Goal: Transaction & Acquisition: Book appointment/travel/reservation

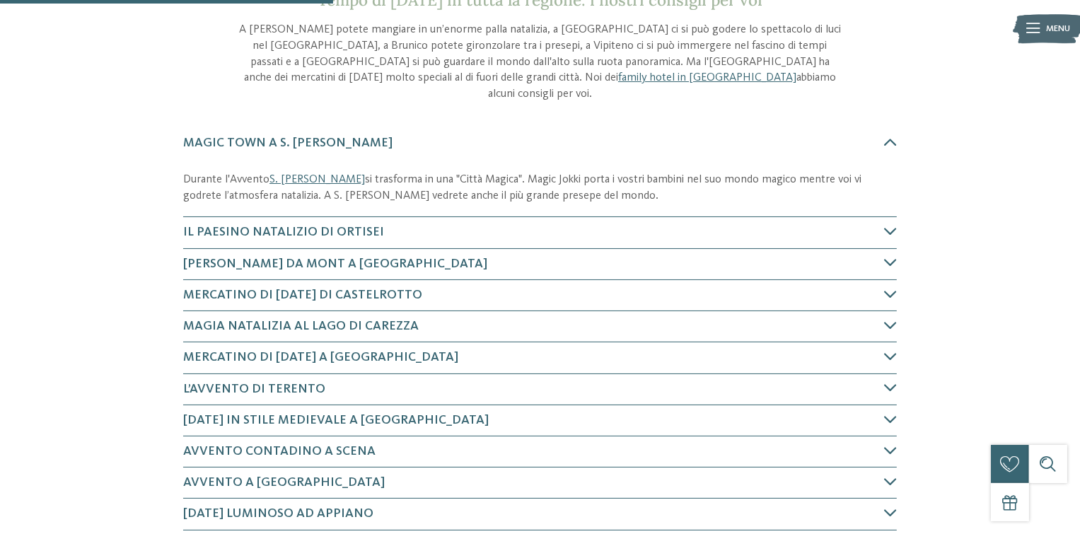
scroll to position [566, 0]
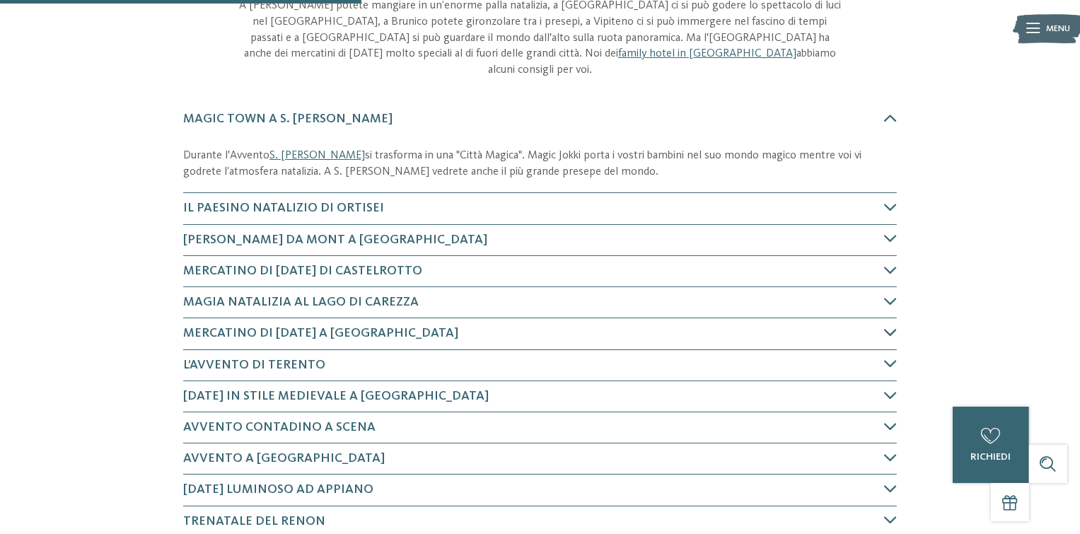
click at [889, 326] on icon at bounding box center [890, 332] width 13 height 13
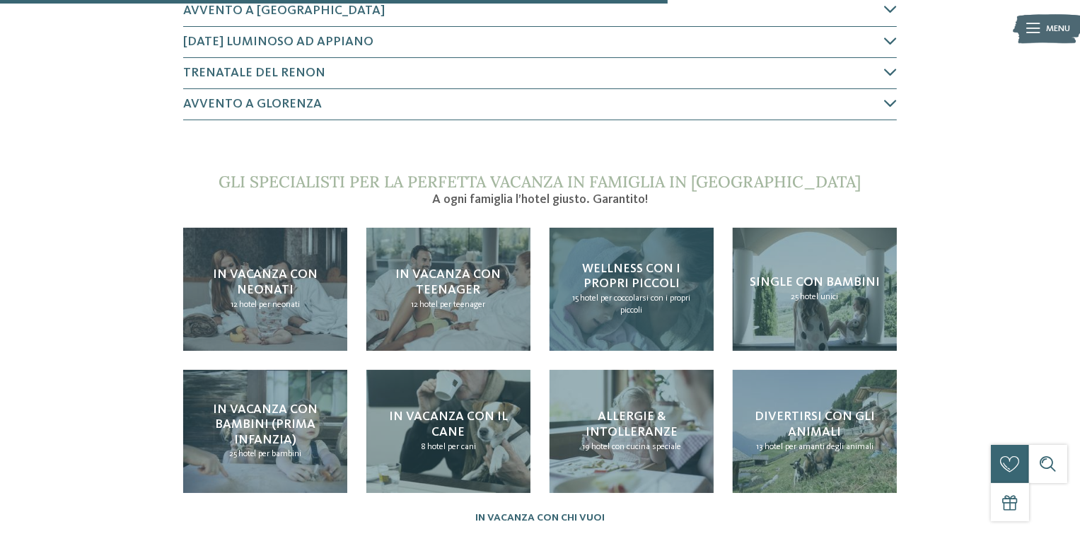
scroll to position [1143, 0]
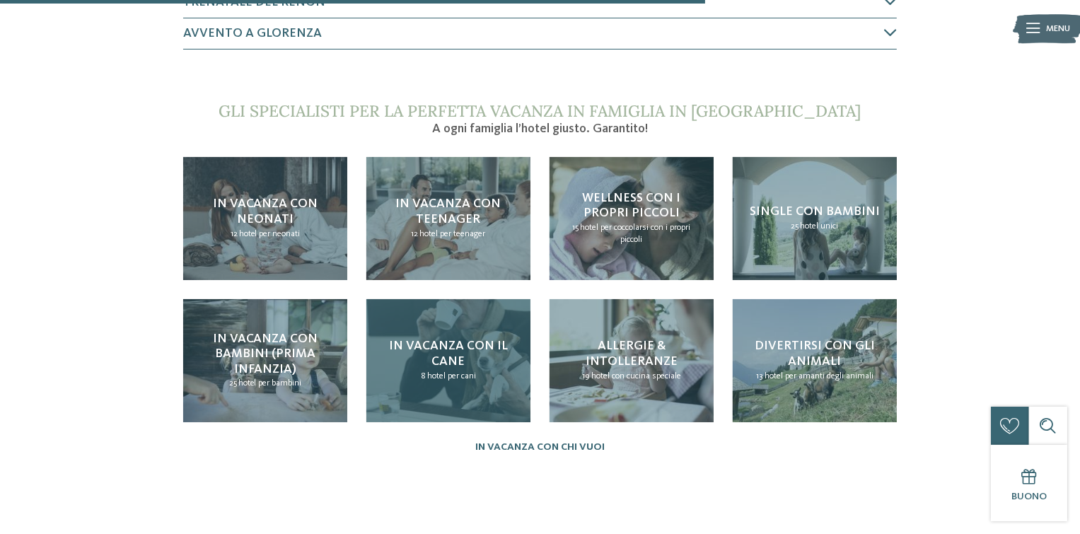
click at [453, 341] on span "In vacanza con il cane" at bounding box center [448, 354] width 119 height 28
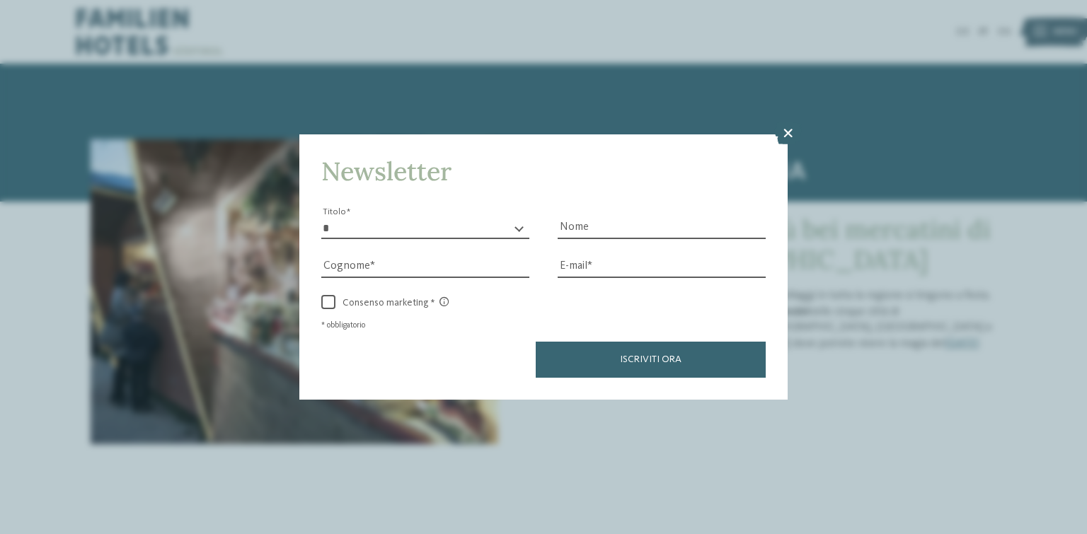
click at [786, 132] on icon at bounding box center [788, 133] width 28 height 23
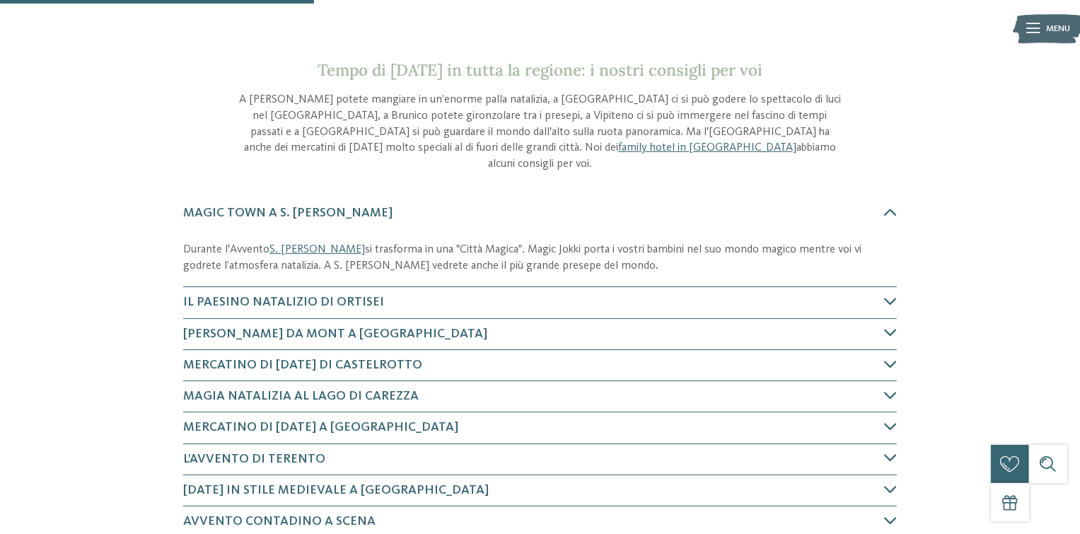
scroll to position [495, 0]
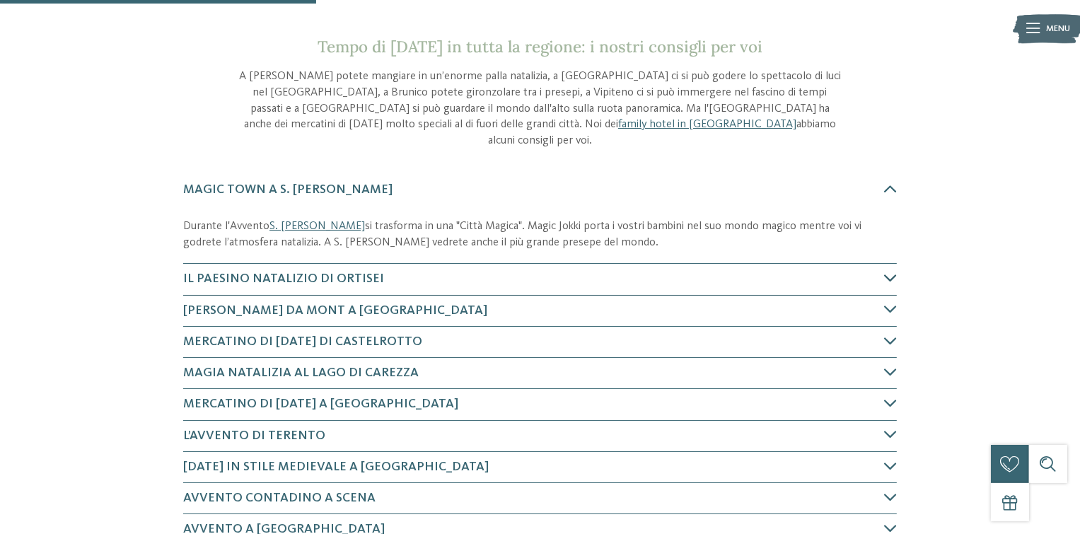
click at [890, 272] on icon at bounding box center [890, 278] width 13 height 13
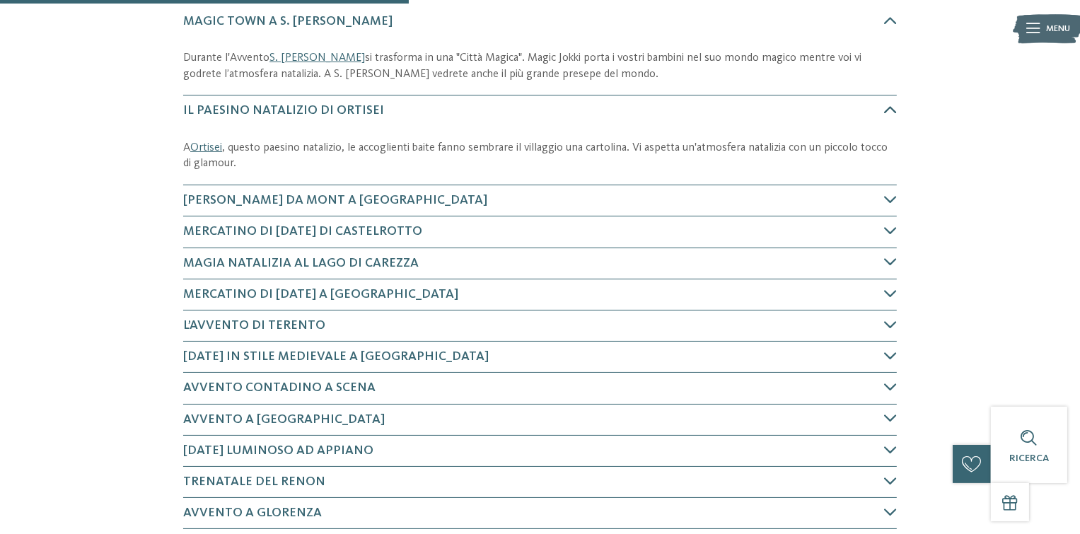
scroll to position [665, 0]
click at [892, 102] on icon at bounding box center [890, 108] width 13 height 13
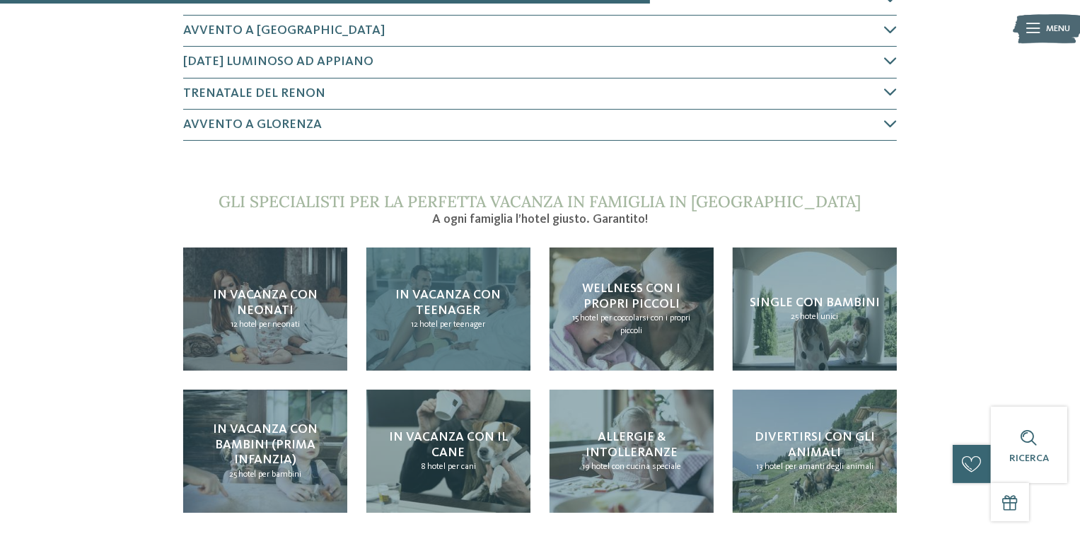
scroll to position [1019, 0]
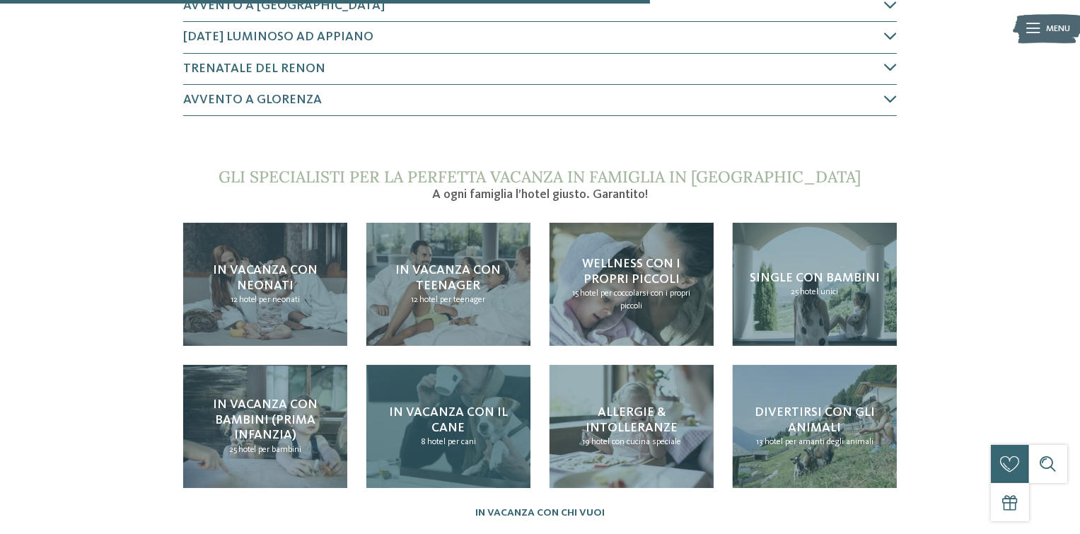
click at [461, 406] on span "In vacanza con il cane" at bounding box center [448, 420] width 119 height 28
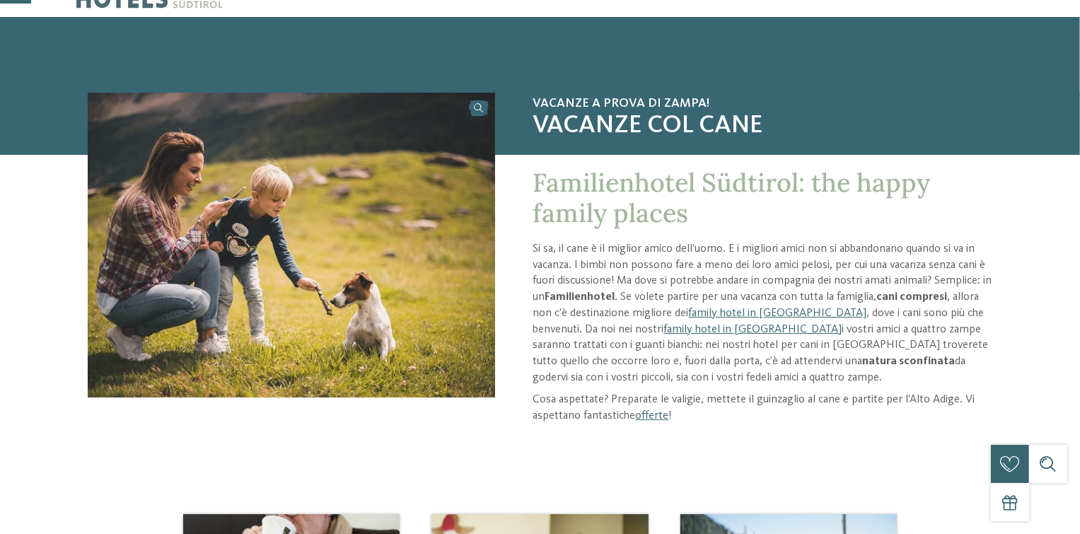
scroll to position [71, 0]
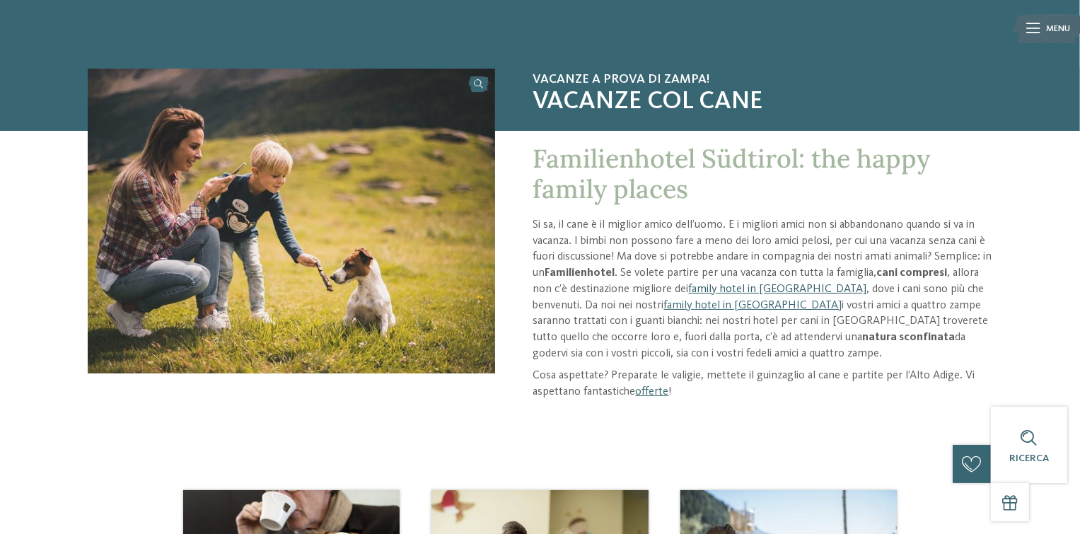
click at [761, 288] on link "family hotel in [GEOGRAPHIC_DATA]" at bounding box center [778, 289] width 178 height 11
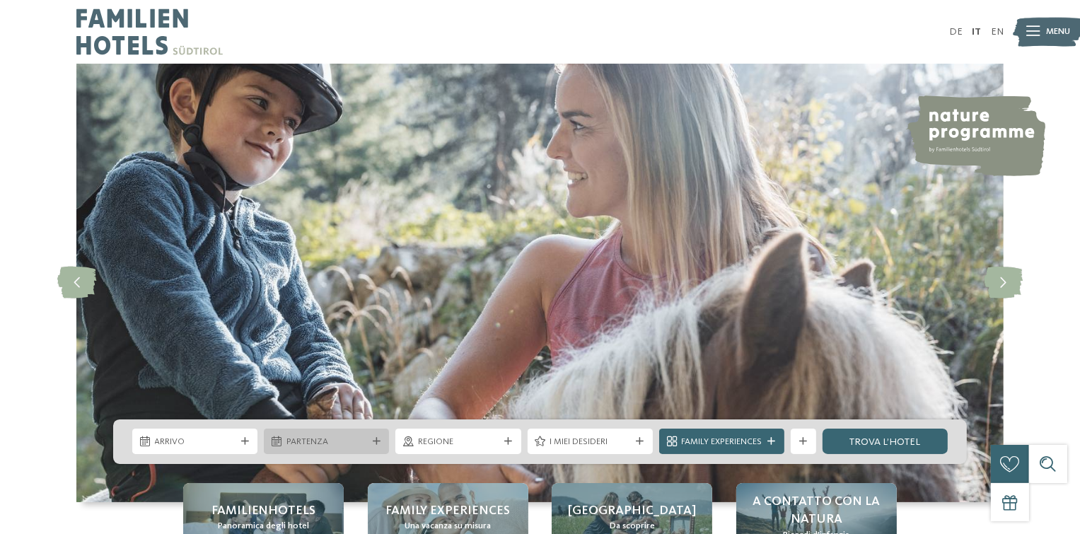
click at [280, 441] on icon at bounding box center [277, 442] width 10 height 10
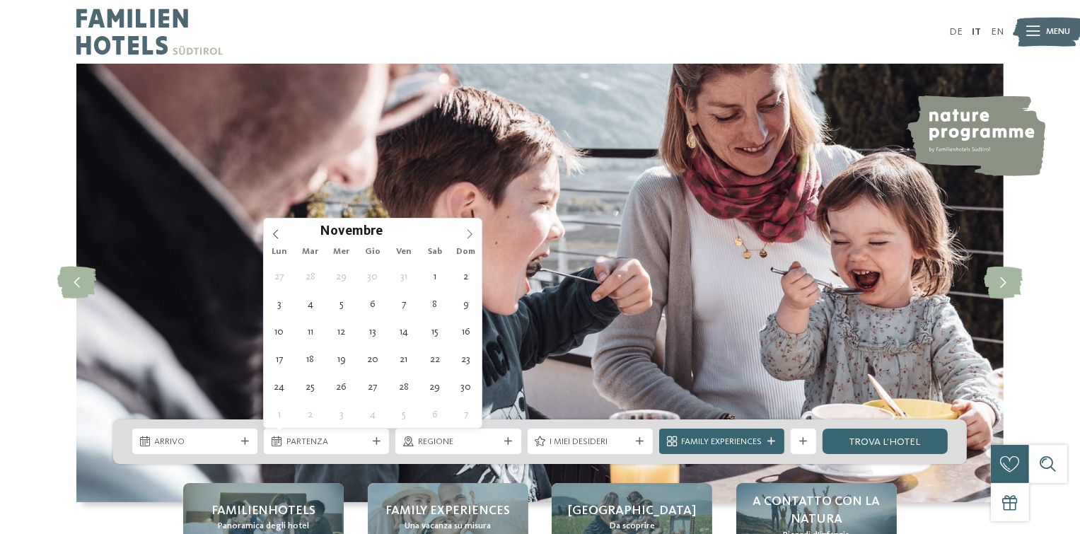
click at [470, 236] on icon at bounding box center [470, 234] width 10 height 10
type div "19.12.2025"
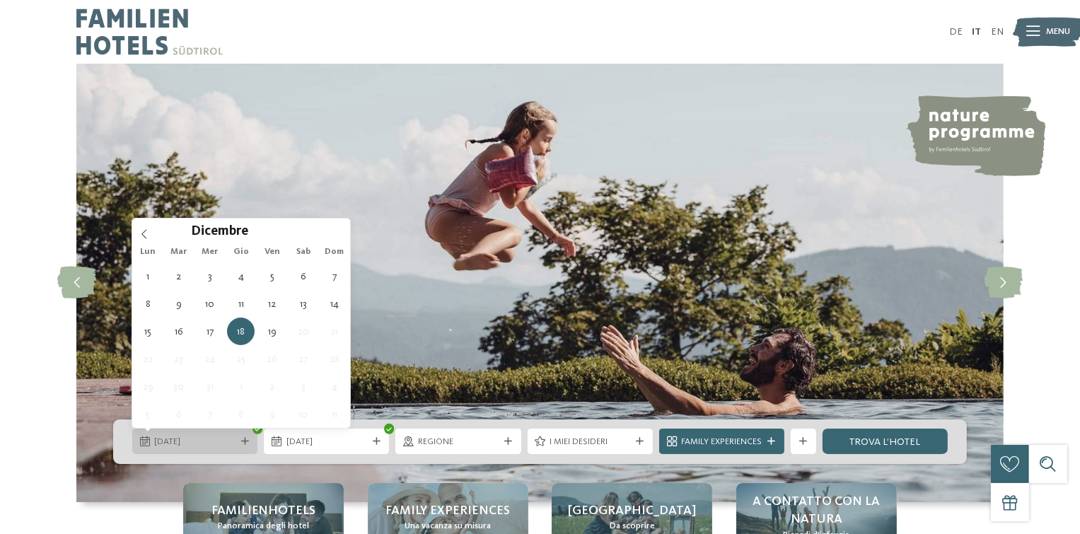
click at [180, 446] on span "18.12.2025" at bounding box center [195, 442] width 81 height 13
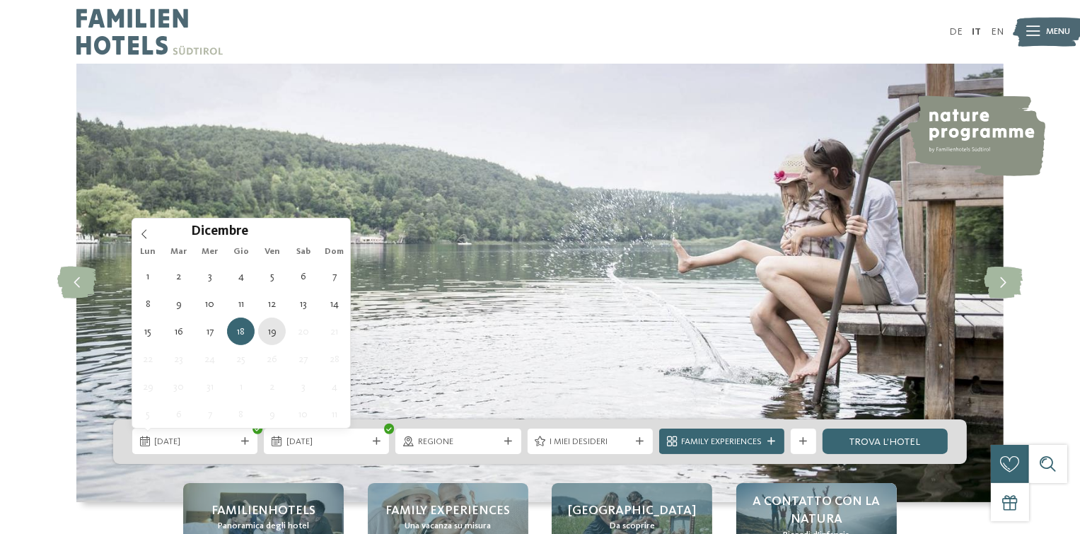
type div "19.12.2025"
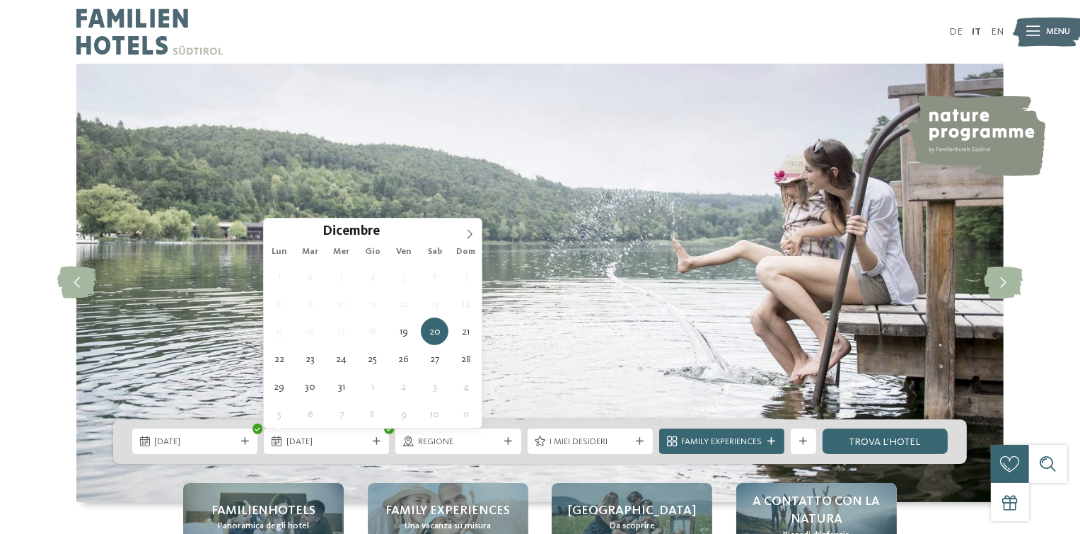
type div "20.12.2025"
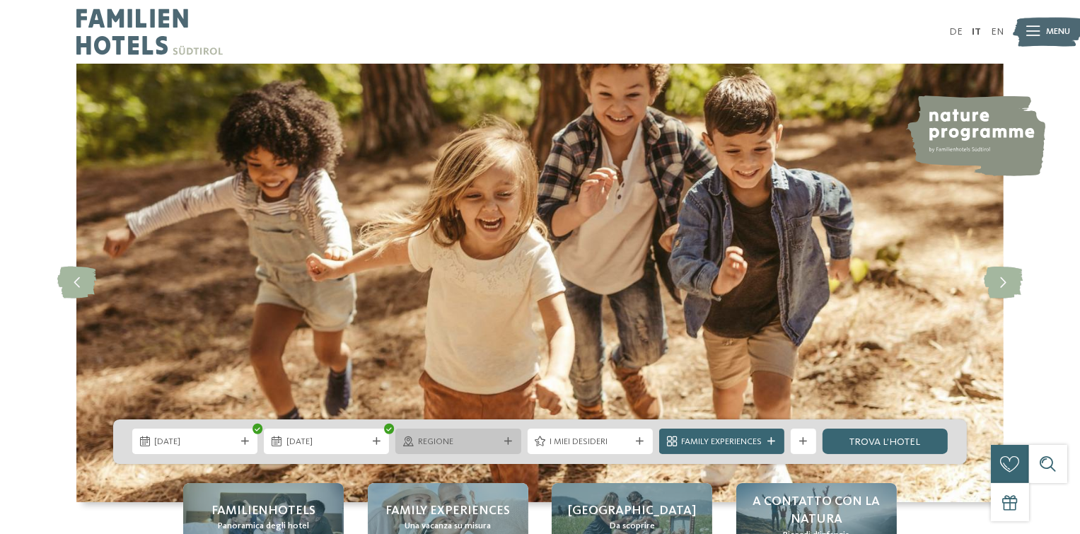
click at [509, 442] on icon at bounding box center [508, 442] width 8 height 8
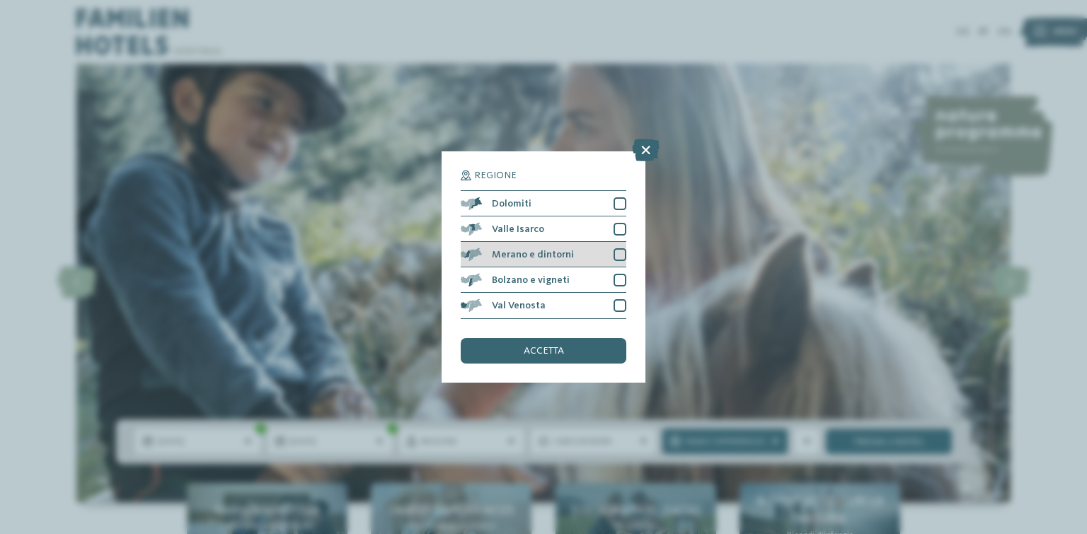
click at [549, 251] on span "Merano e dintorni" at bounding box center [533, 255] width 82 height 10
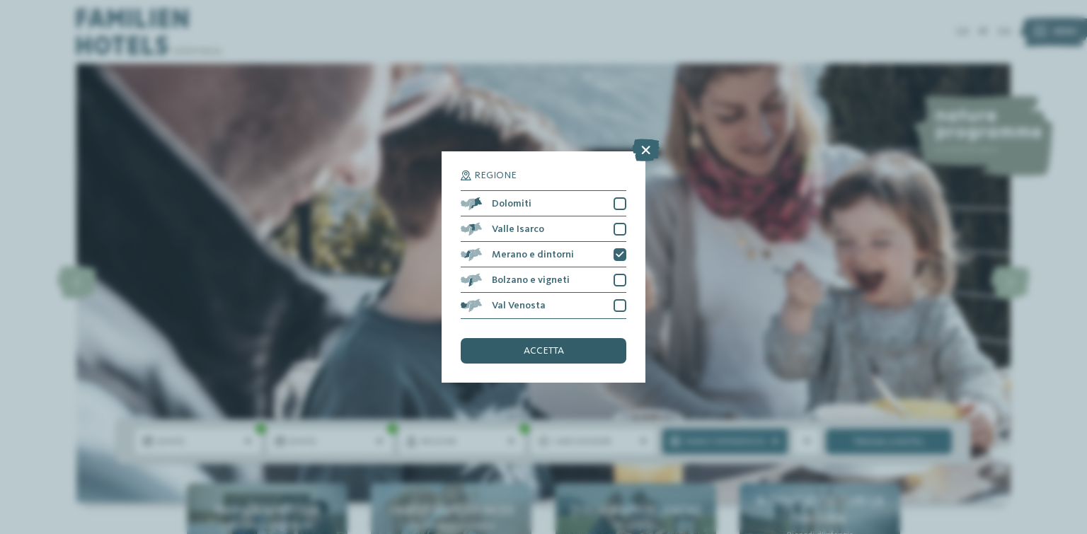
click at [550, 352] on span "accetta" at bounding box center [544, 351] width 40 height 10
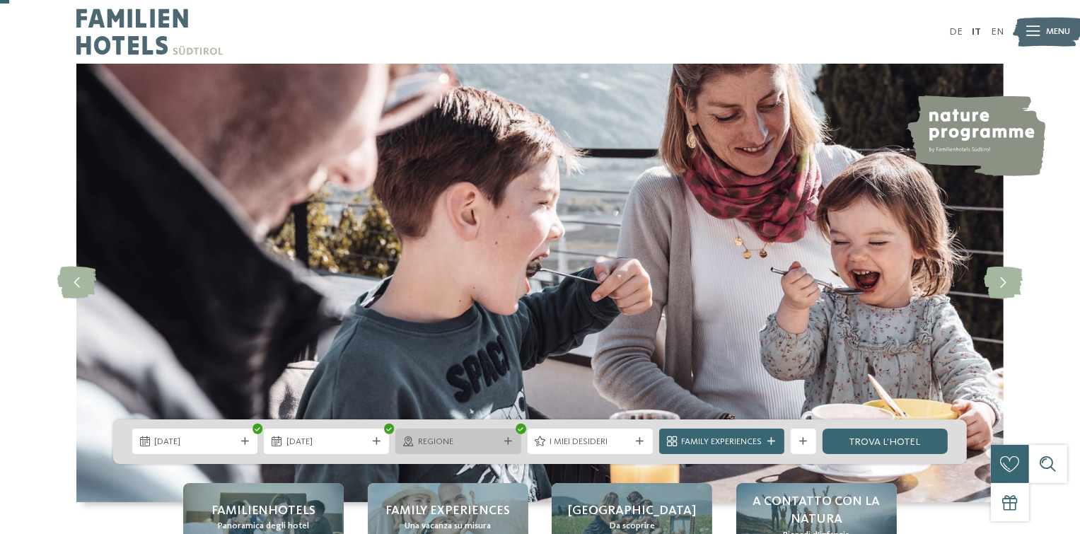
scroll to position [71, 0]
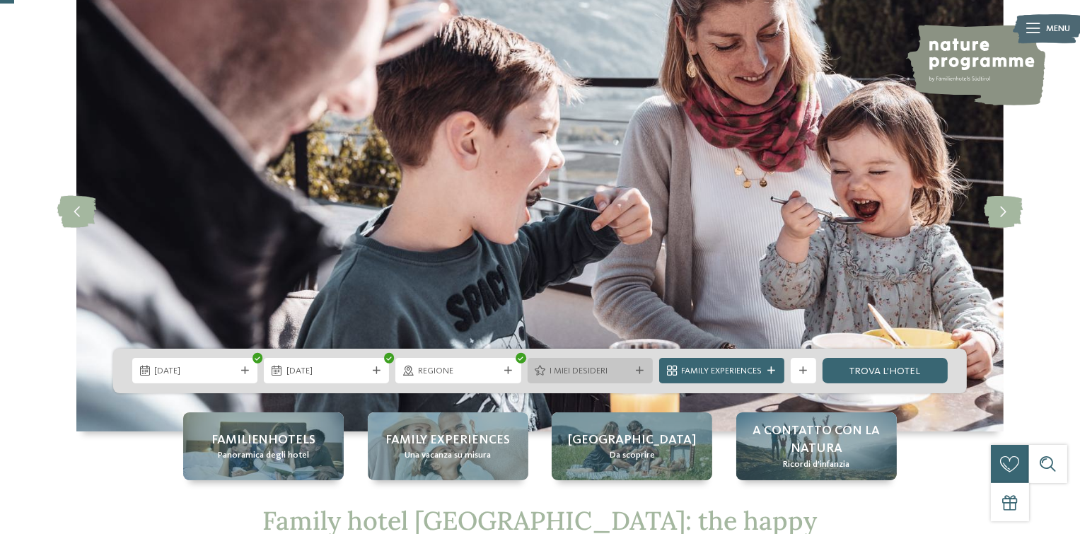
click at [639, 369] on icon at bounding box center [640, 371] width 8 height 8
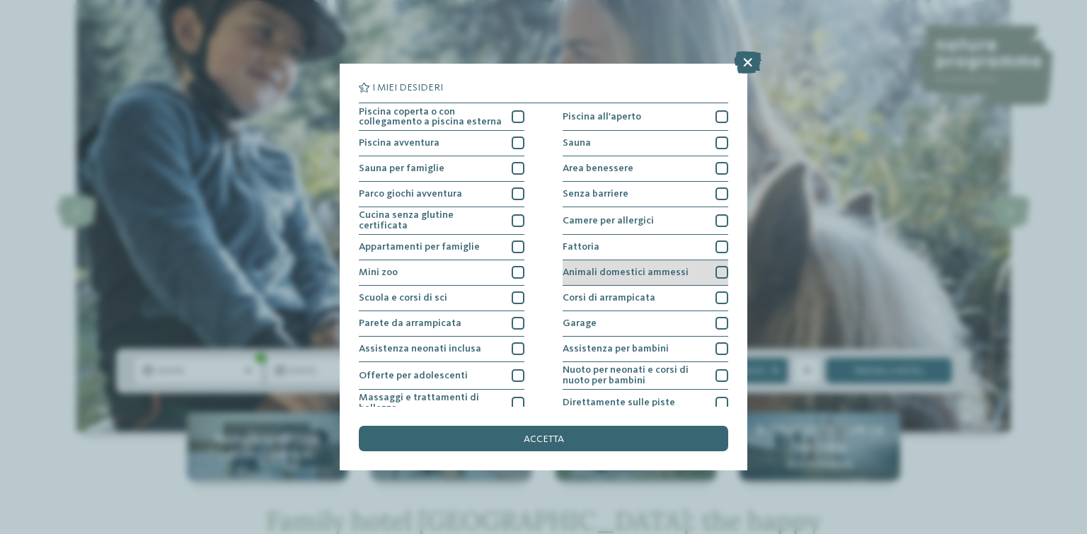
click at [721, 270] on div at bounding box center [721, 272] width 13 height 13
click at [561, 442] on span "accetta" at bounding box center [544, 439] width 40 height 10
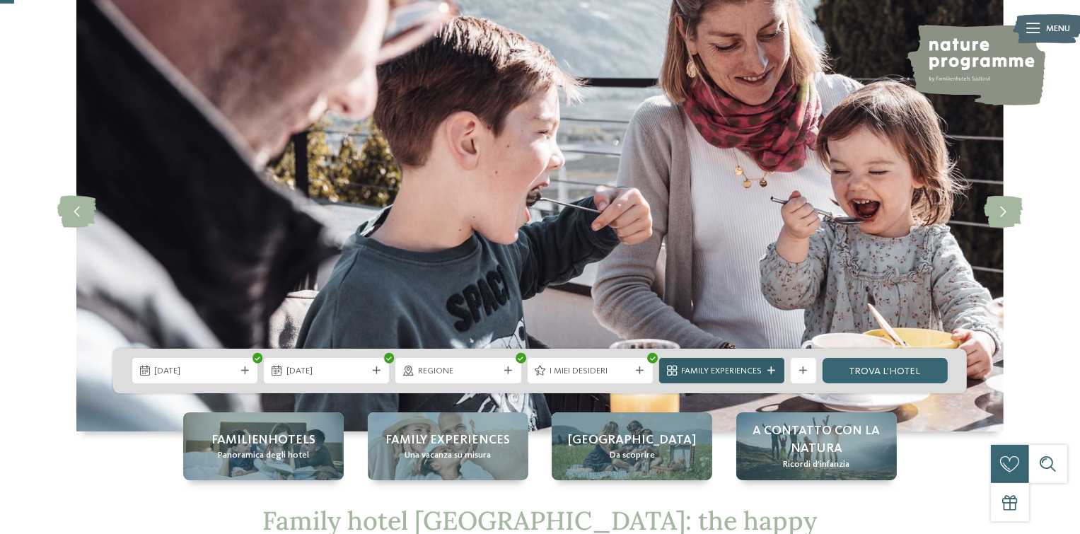
click at [776, 369] on div at bounding box center [771, 371] width 13 height 8
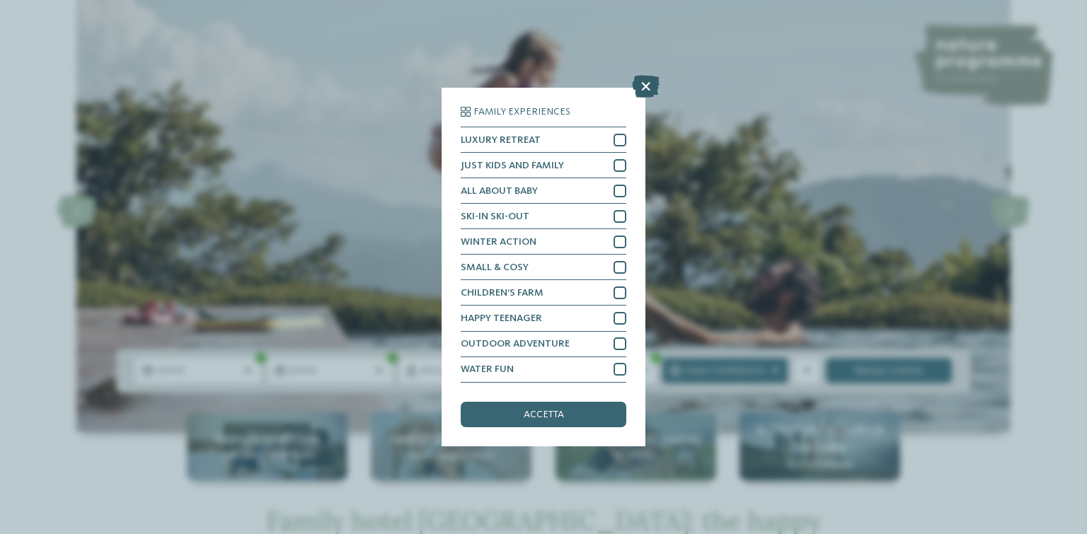
click at [640, 89] on icon at bounding box center [646, 87] width 28 height 23
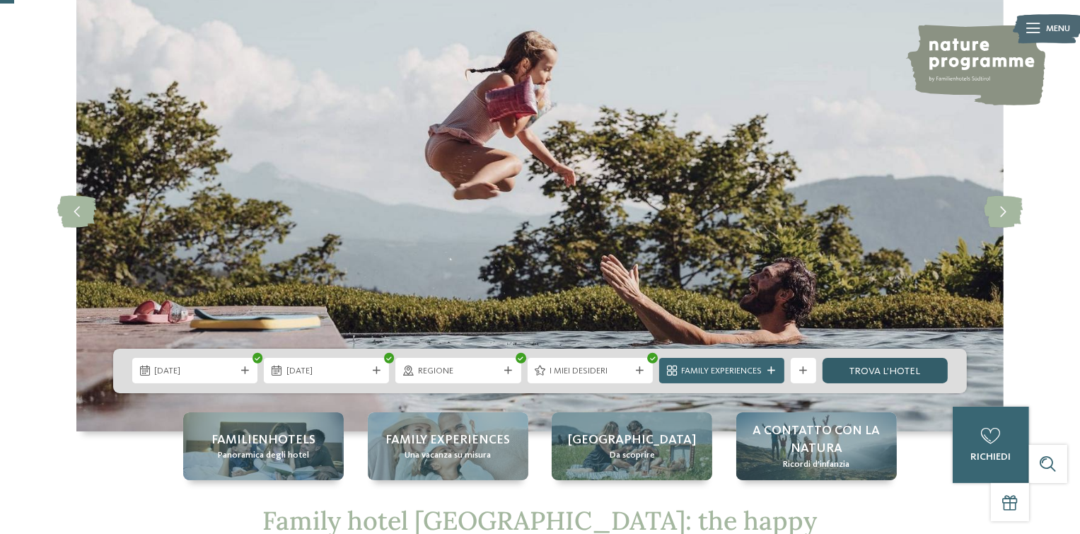
click at [909, 374] on link "trova l’hotel" at bounding box center [885, 370] width 125 height 25
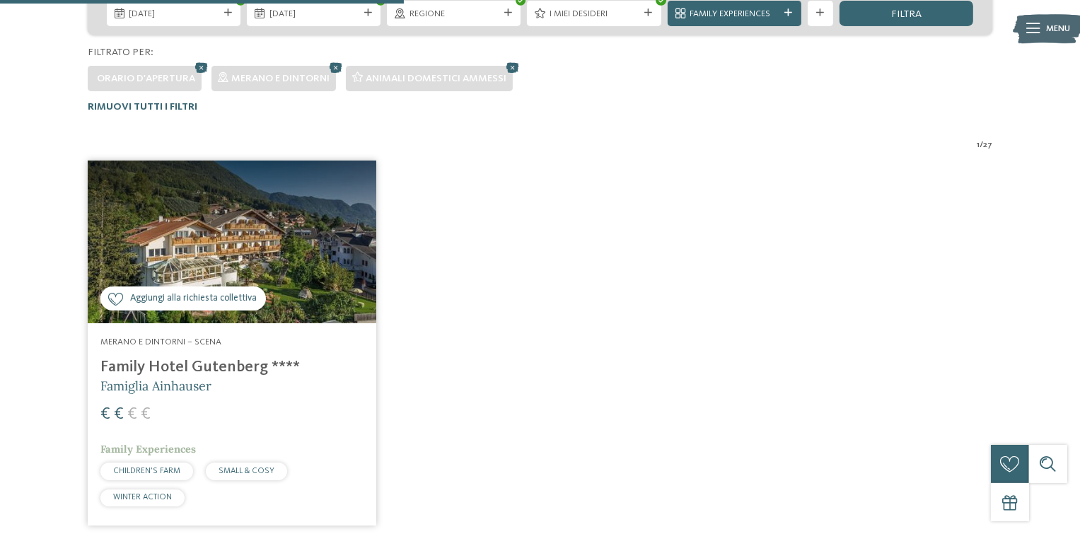
scroll to position [268, 0]
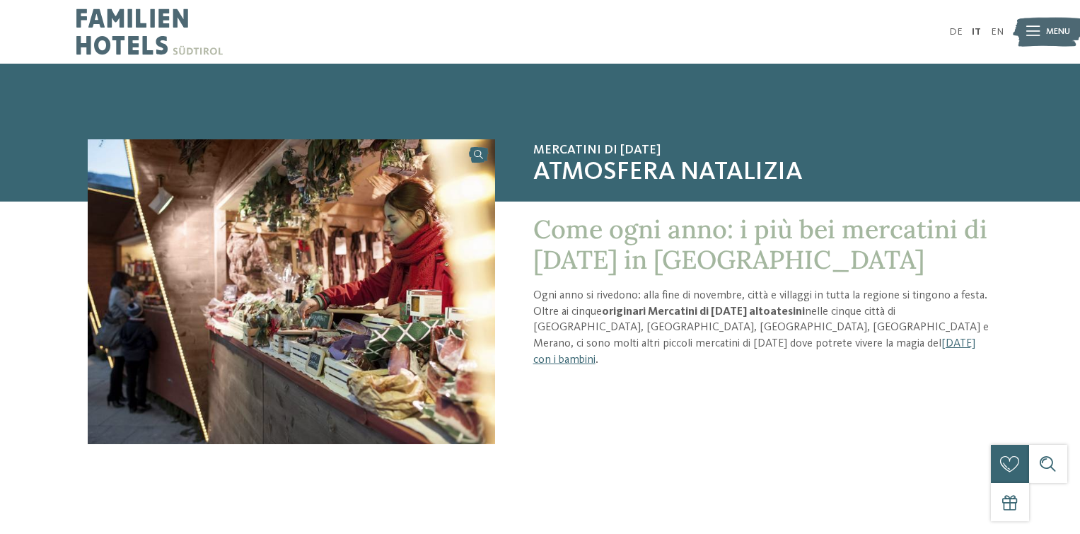
click at [638, 342] on link "Natale con i bambini" at bounding box center [754, 352] width 442 height 28
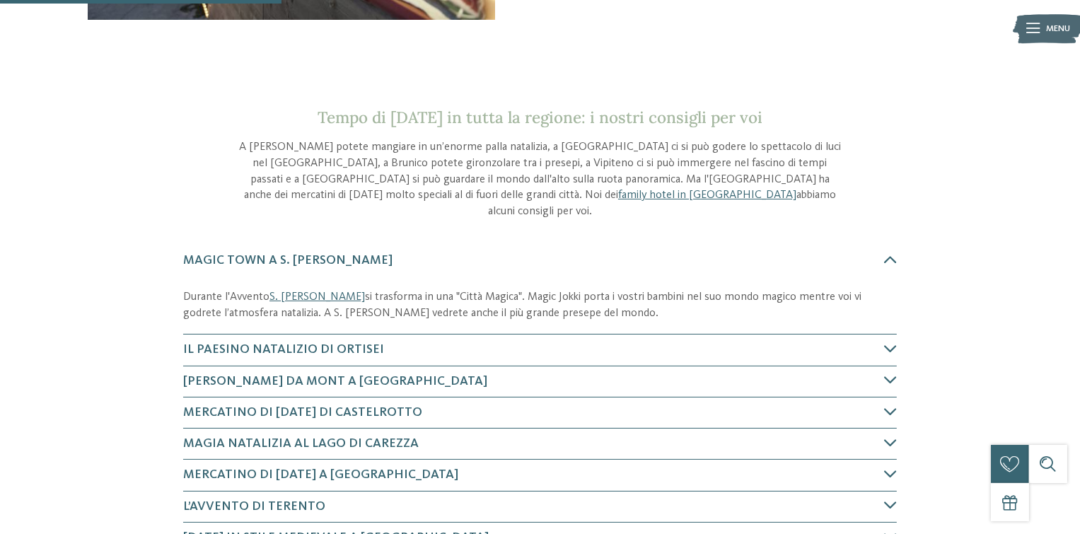
scroll to position [495, 0]
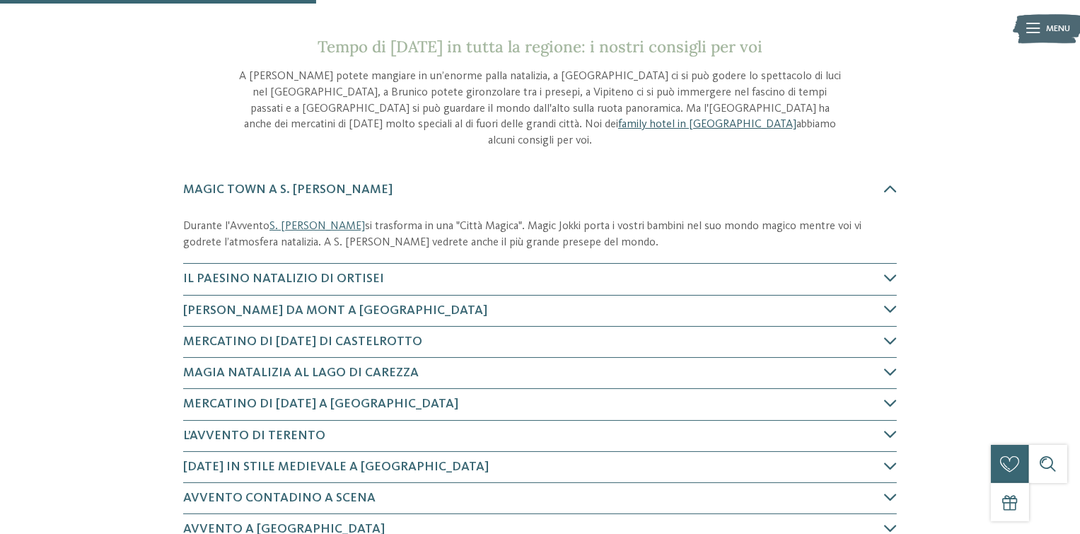
click at [618, 122] on link "family hotel in [GEOGRAPHIC_DATA]" at bounding box center [707, 124] width 178 height 11
